Goal: Task Accomplishment & Management: Manage account settings

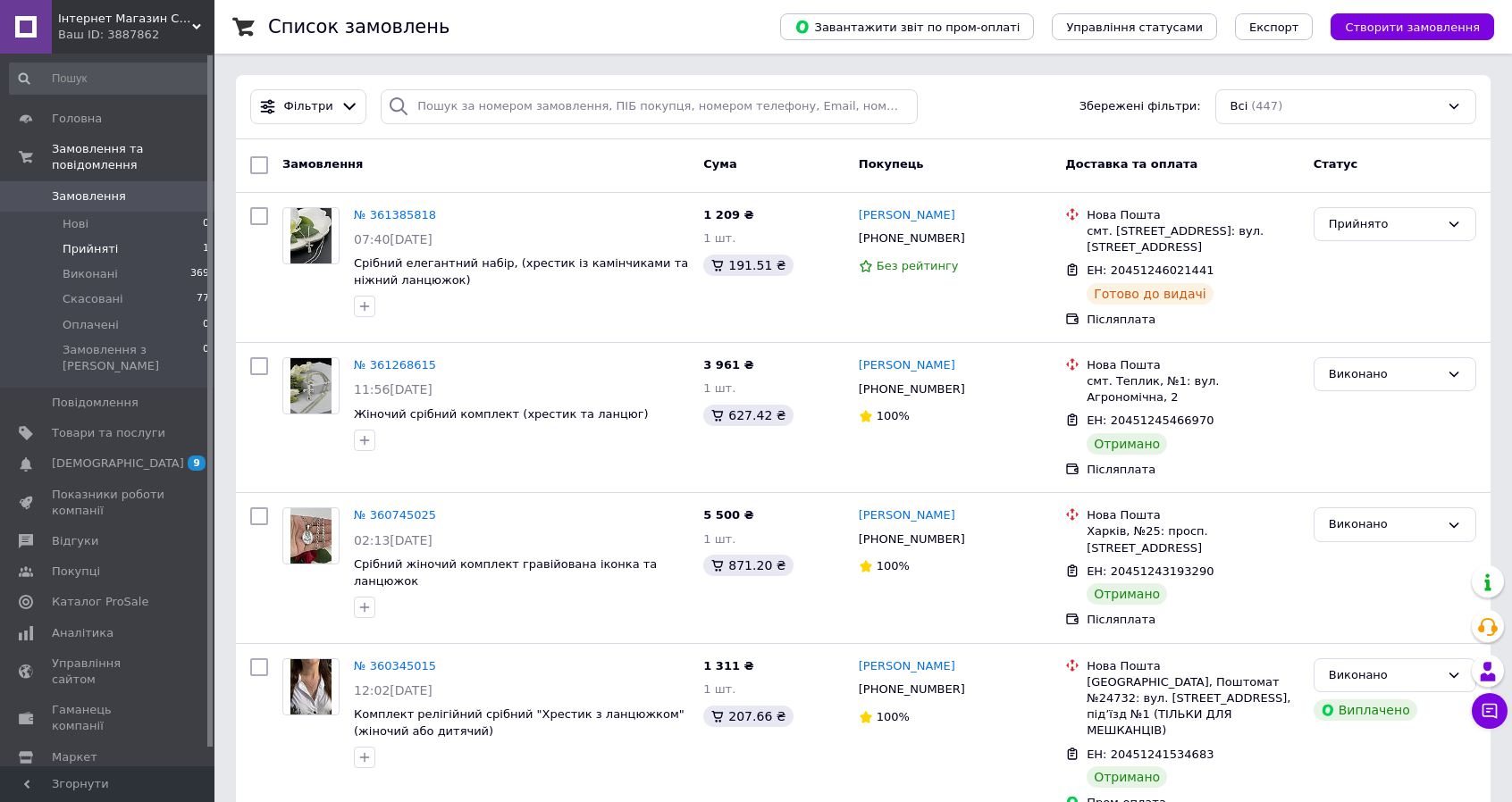
click at [92, 242] on span "Прийняті" at bounding box center [90, 249] width 56 height 17
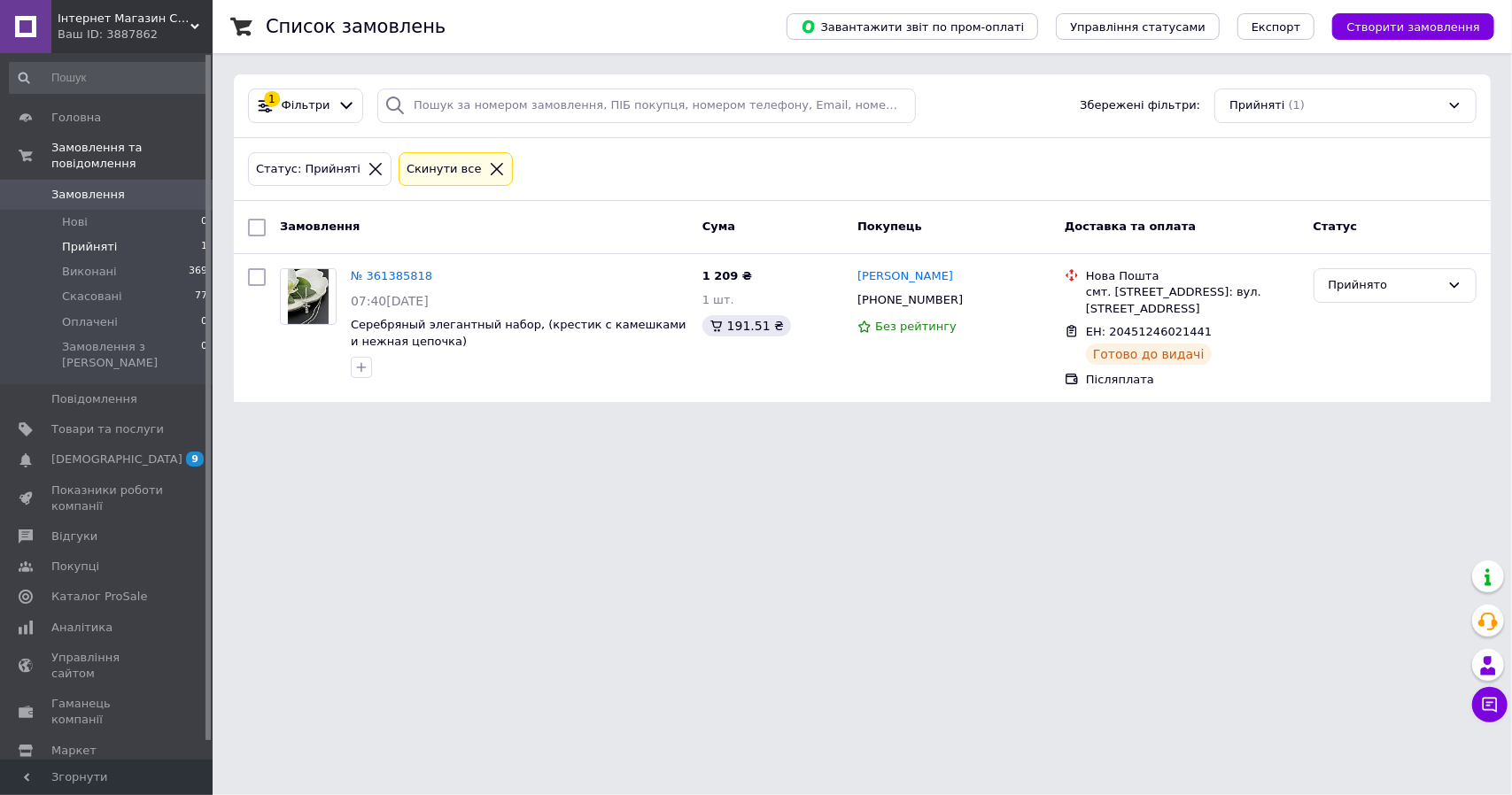
click at [70, 186] on span "Замовлення" at bounding box center [88, 194] width 73 height 16
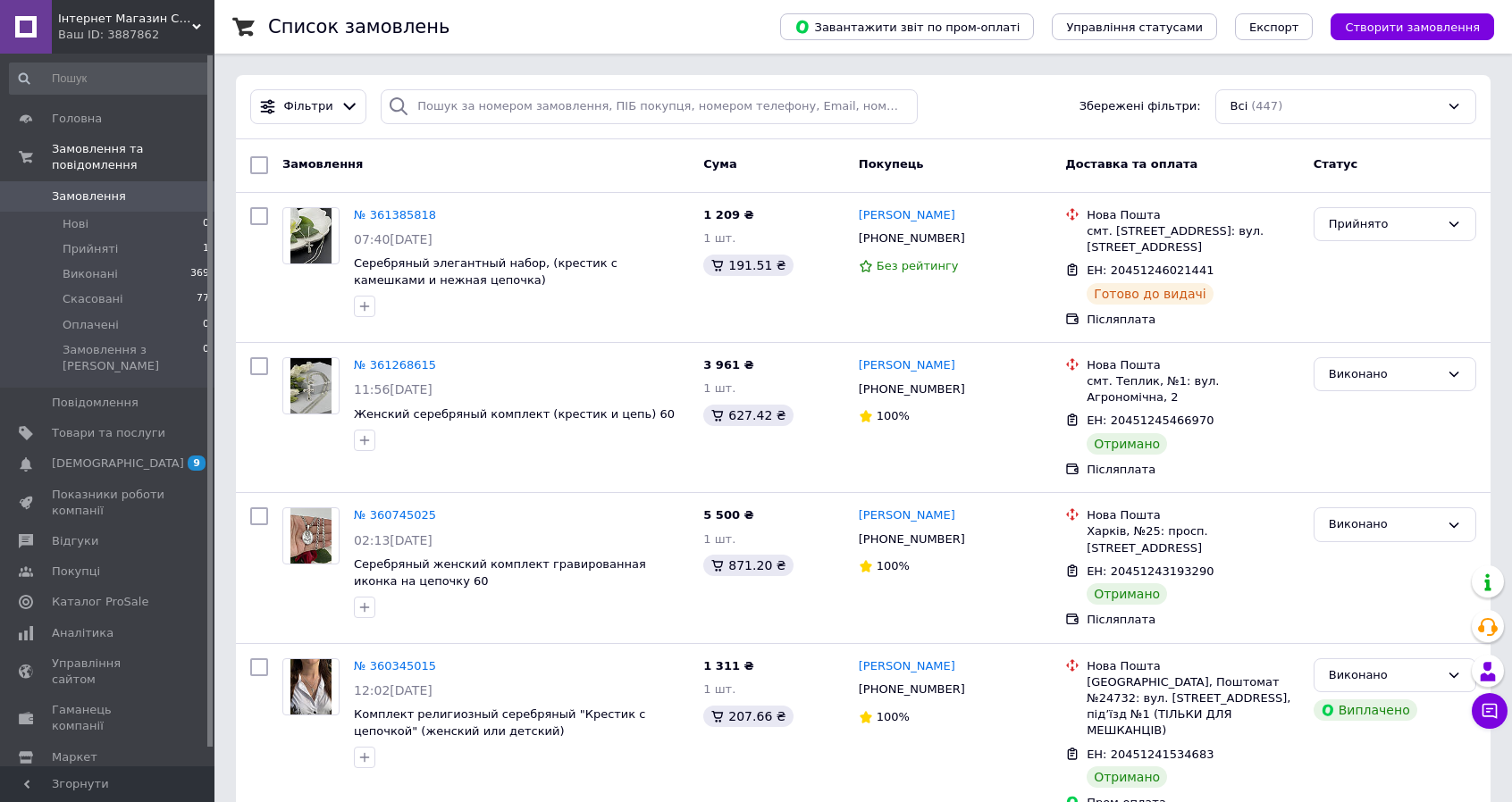
click at [107, 188] on span "Замовлення" at bounding box center [89, 196] width 74 height 17
